Goal: Information Seeking & Learning: Learn about a topic

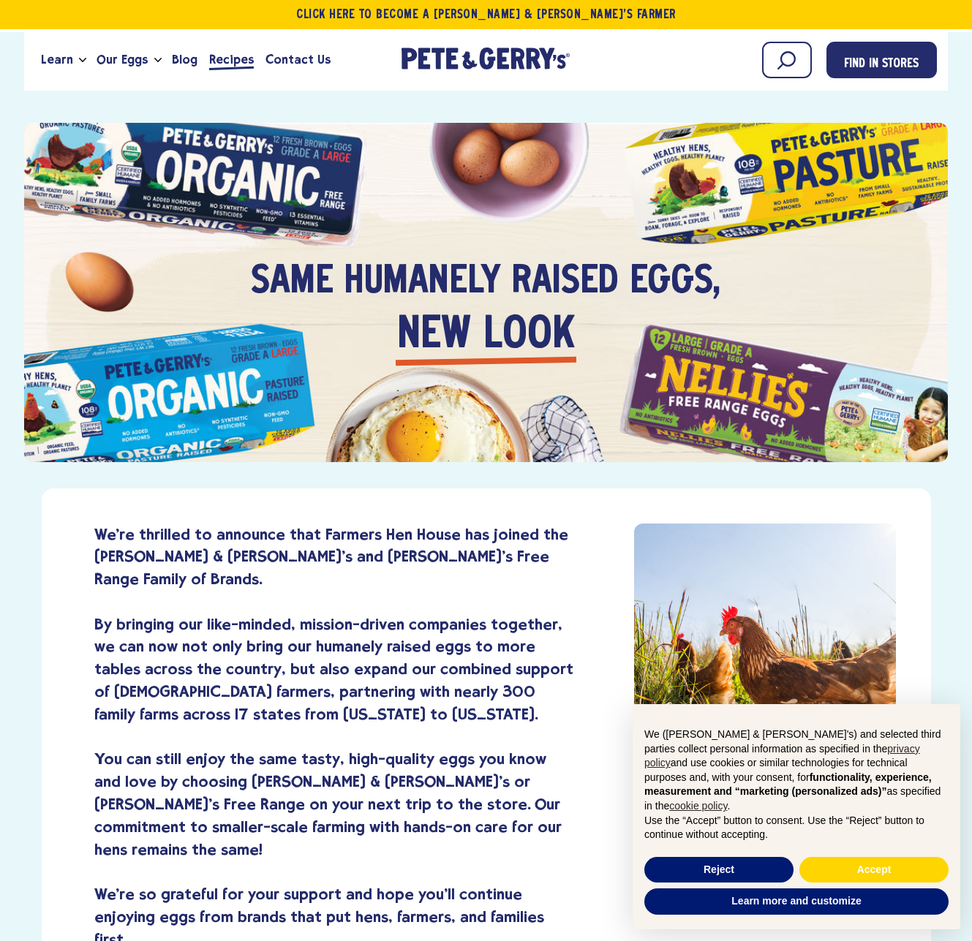
click at [227, 65] on span "Recipes" at bounding box center [231, 59] width 45 height 18
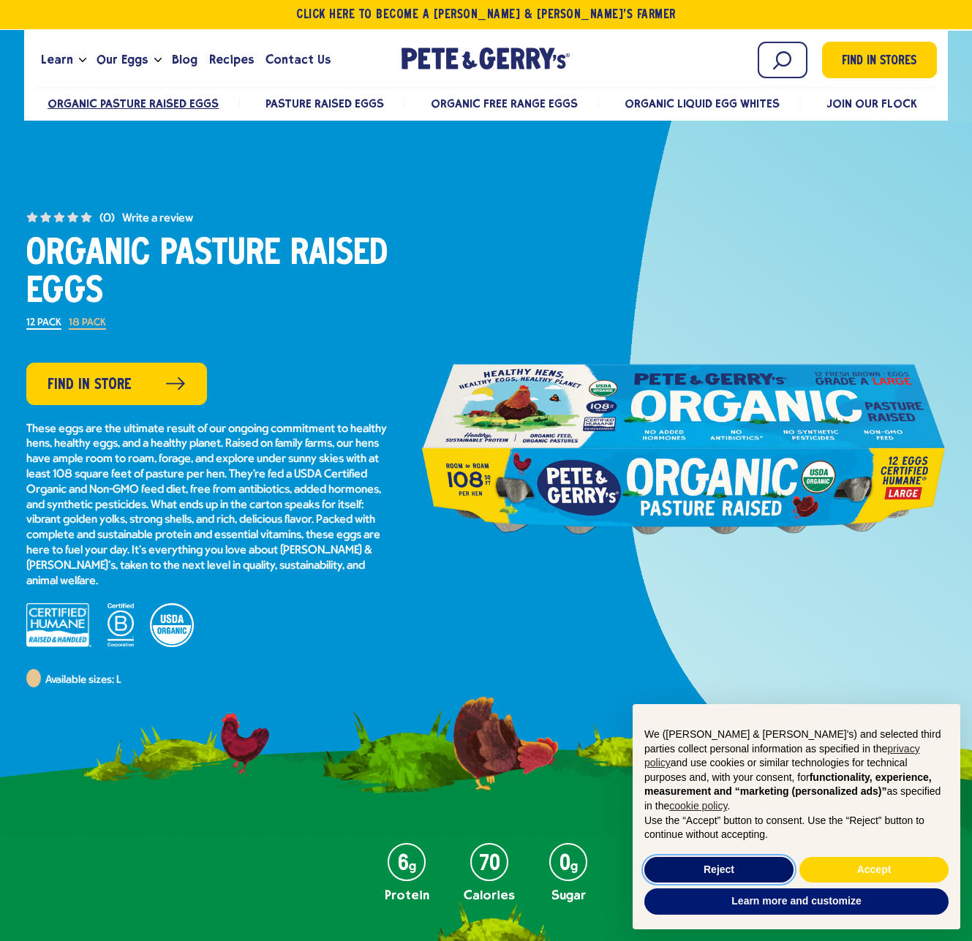
click at [720, 862] on button "Reject" at bounding box center [718, 870] width 149 height 26
